Goal: Transaction & Acquisition: Purchase product/service

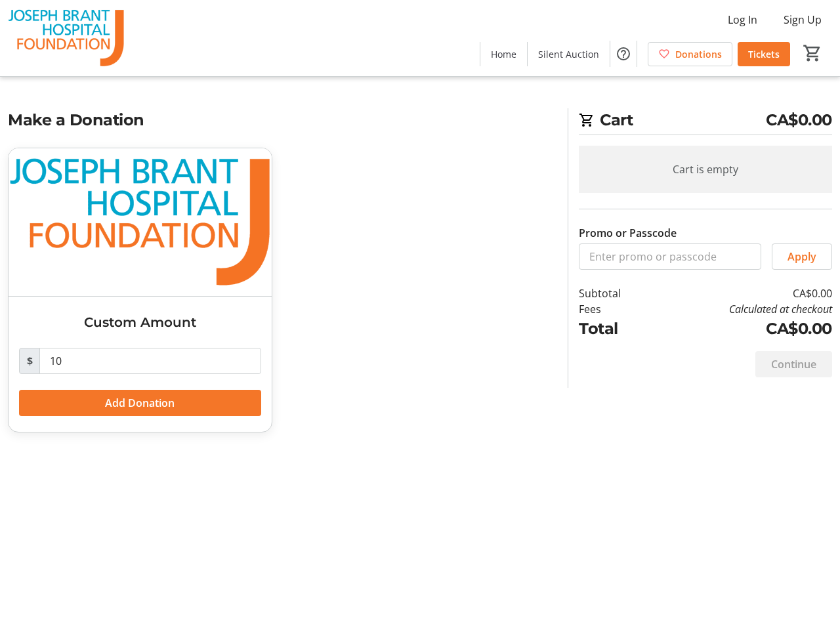
click at [420, 315] on div "Custom Amount $ 10 Add Donation" at bounding box center [280, 298] width 560 height 301
click at [66, 38] on img at bounding box center [66, 38] width 117 height 66
click at [742, 20] on span "Log In" at bounding box center [743, 20] width 30 height 16
click at [624, 54] on mat-icon "Help" at bounding box center [624, 54] width 16 height 16
click at [140, 403] on span "Add Donation" at bounding box center [140, 403] width 70 height 16
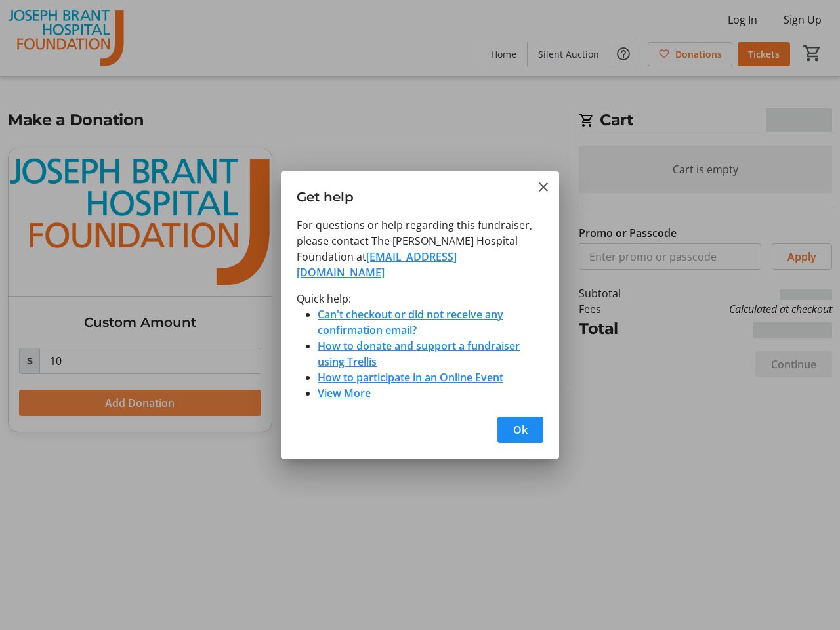
click at [802, 257] on span "Apply" at bounding box center [802, 257] width 29 height 16
